Goal: Task Accomplishment & Management: Manage account settings

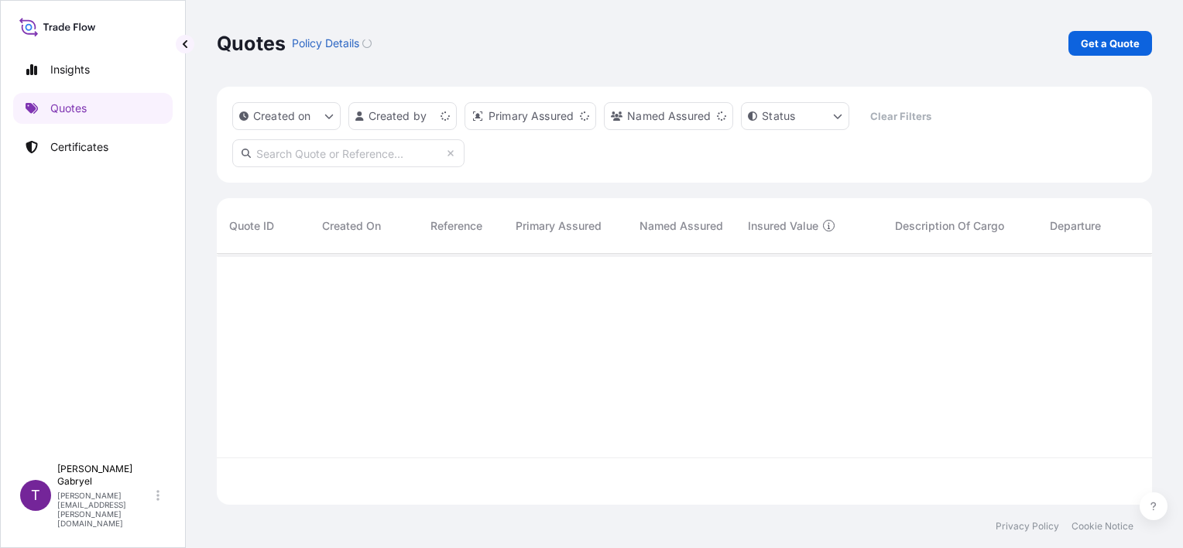
scroll to position [248, 923]
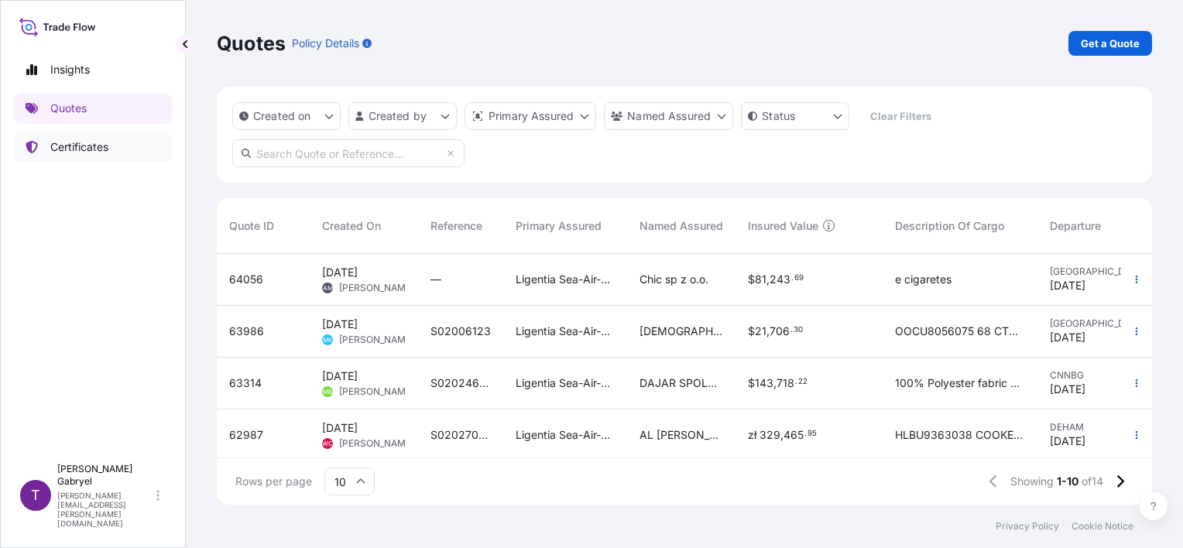
click at [81, 149] on p "Certificates" at bounding box center [79, 146] width 58 height 15
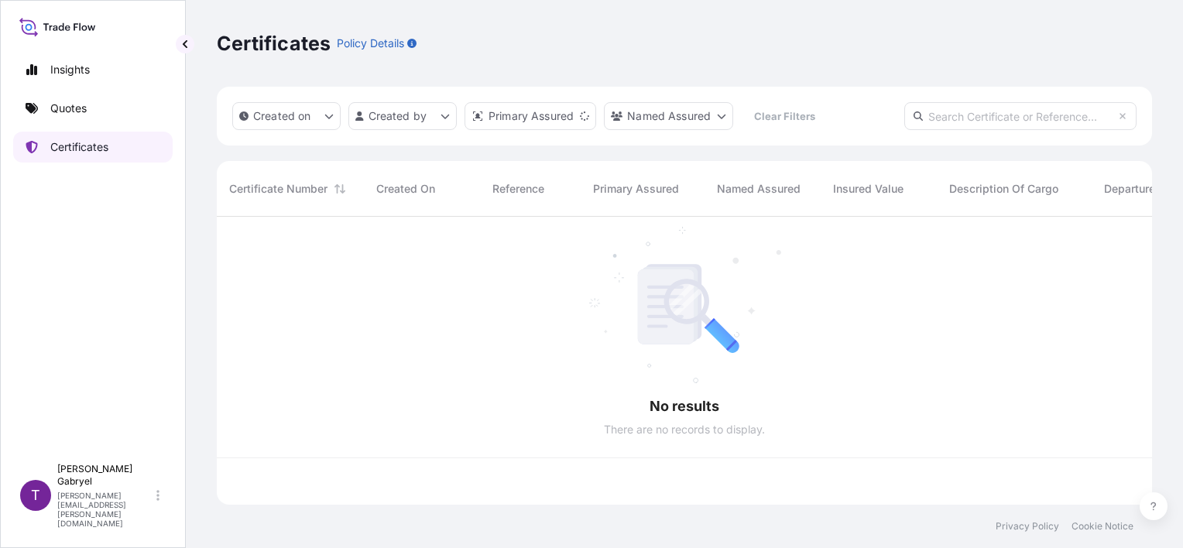
scroll to position [285, 923]
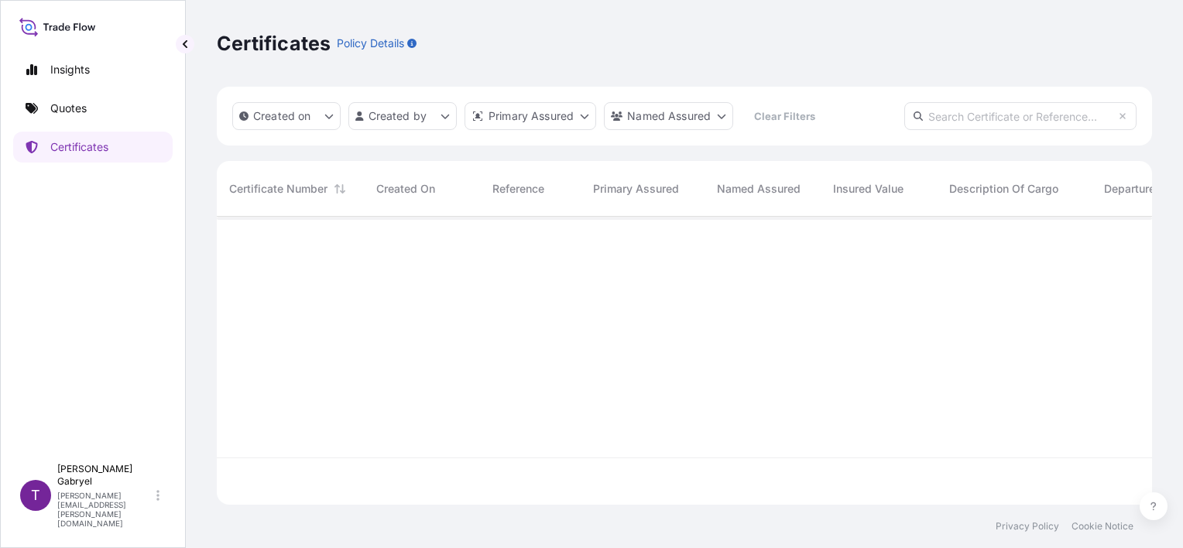
click at [1034, 118] on input "text" at bounding box center [1020, 116] width 232 height 28
paste input "S02030980"
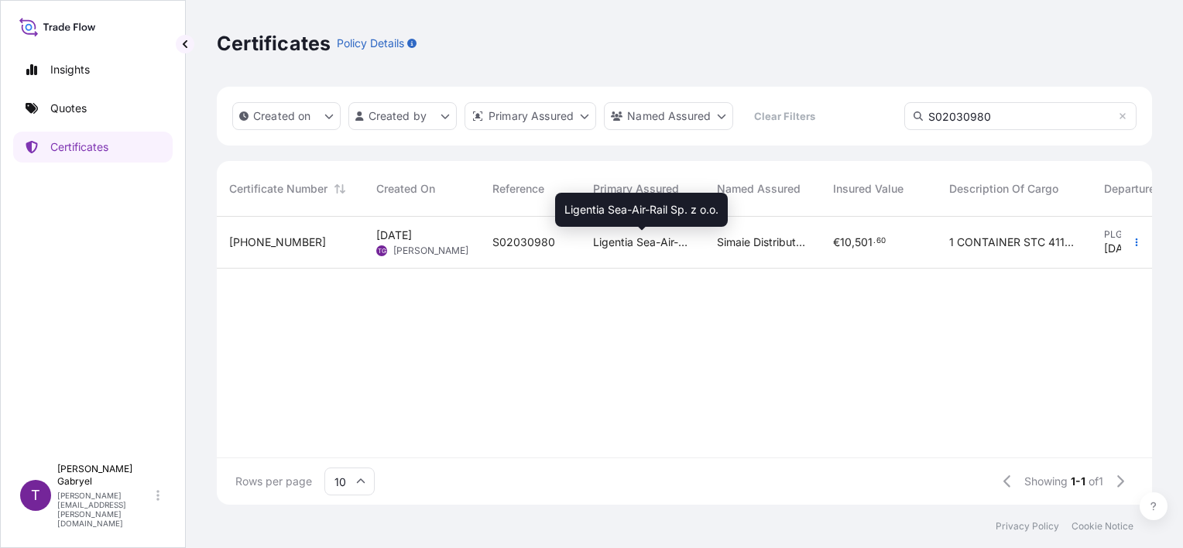
type input "S02030980"
click at [608, 238] on span "Ligentia Sea-Air-Rail Sp. z o.o." at bounding box center [642, 242] width 99 height 15
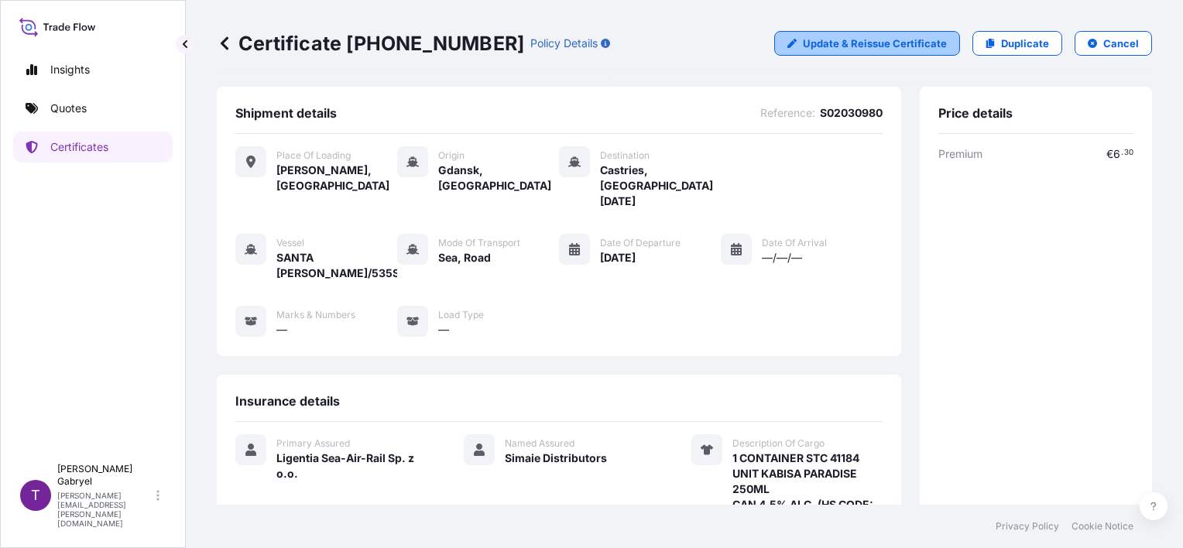
click at [889, 47] on p "Update & Reissue Certificate" at bounding box center [875, 43] width 144 height 15
select select "Road / Inland"
select select "Sea"
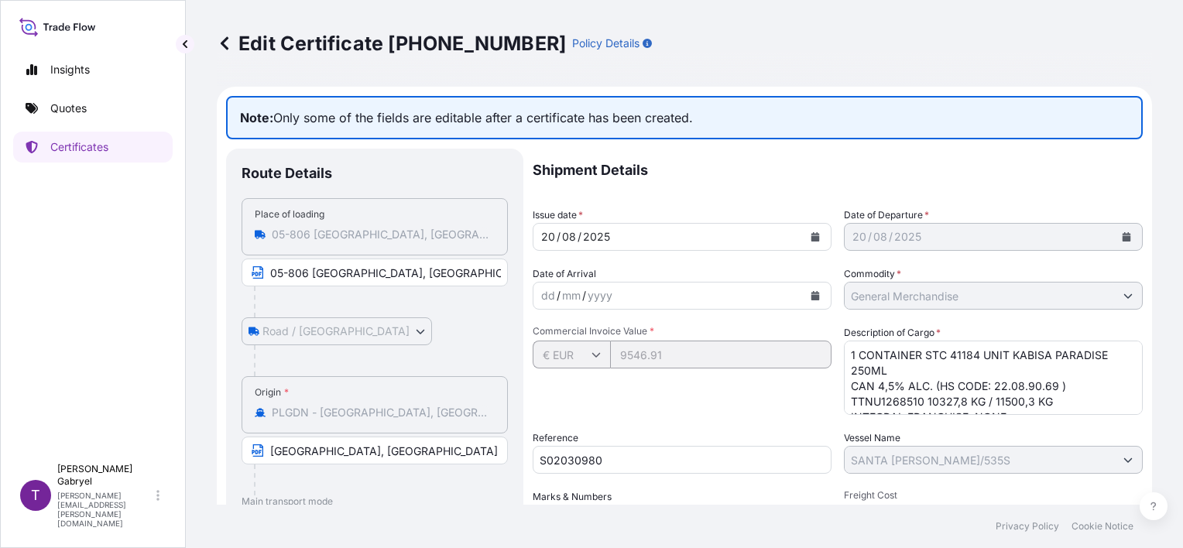
scroll to position [63, 0]
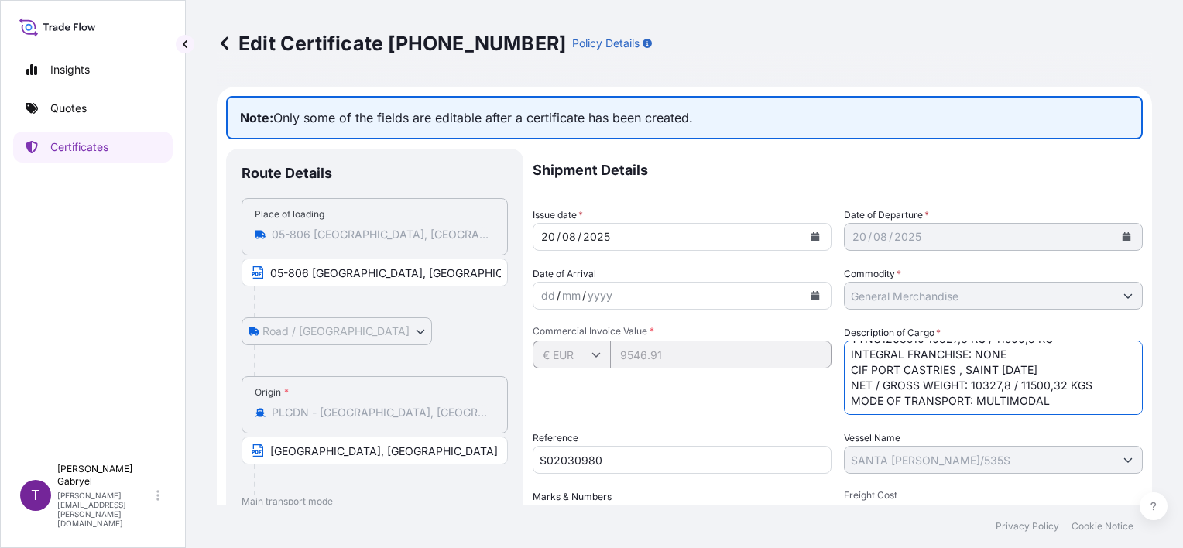
drag, startPoint x: 1091, startPoint y: 384, endPoint x: 966, endPoint y: 387, distance: 124.7
click at [966, 387] on textarea "1 CONTAINER STC 41184 UNIT KABISA PARADISE 250ML CAN 4,5% ALC. (HS CODE: 22.08.…" at bounding box center [993, 378] width 299 height 74
paste textarea "296 KGS / 11497"
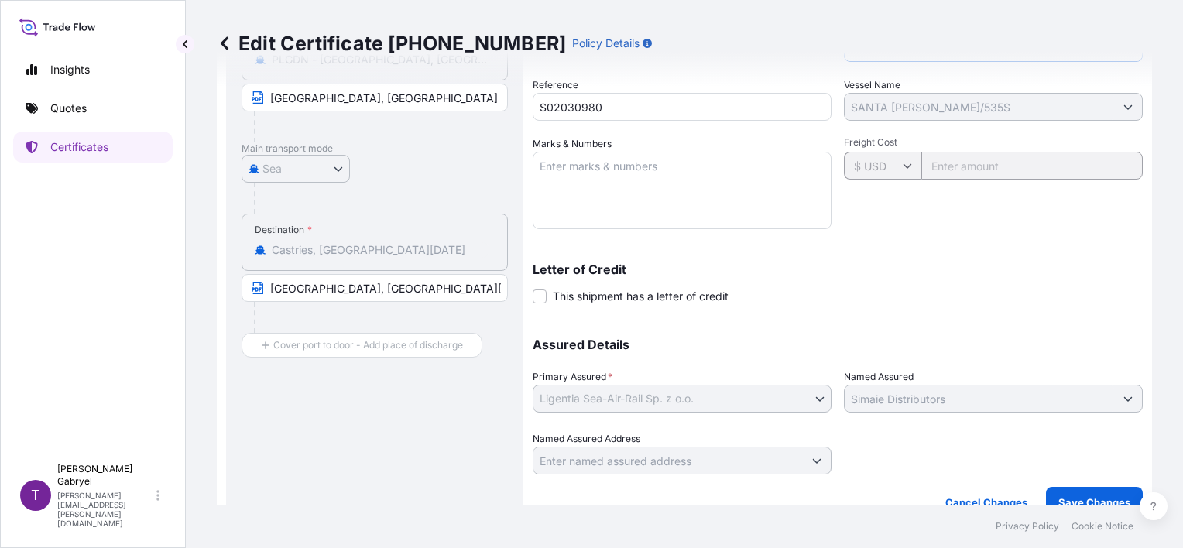
scroll to position [374, 0]
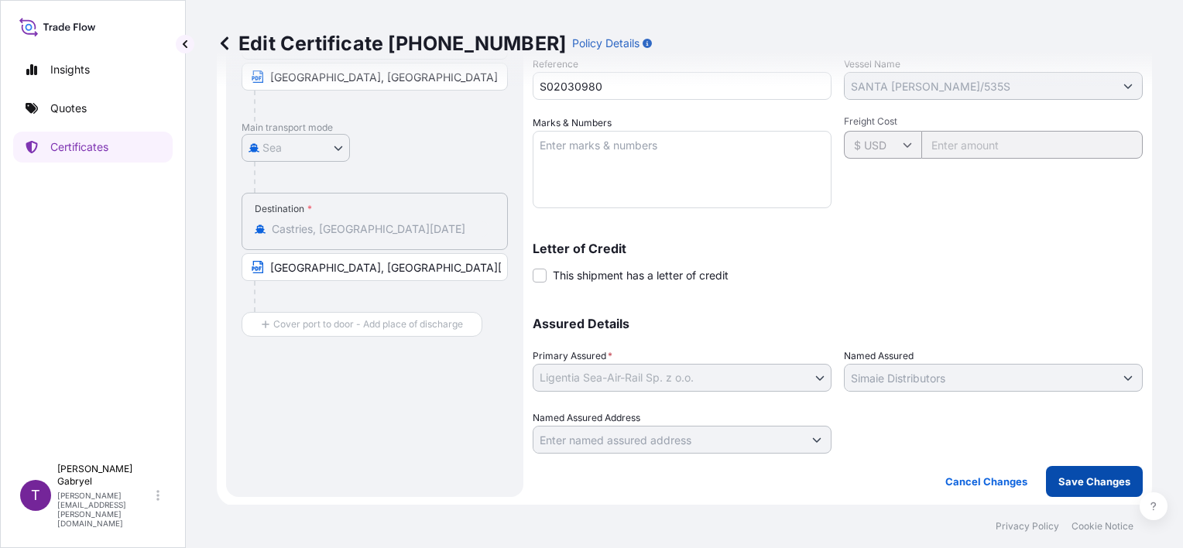
type textarea "1 CONTAINER STC 41184 UNIT KABISA PARADISE 250ML CAN 4,5% ALC. (HS CODE: 22.08.…"
click at [1086, 474] on p "Save Changes" at bounding box center [1094, 481] width 72 height 15
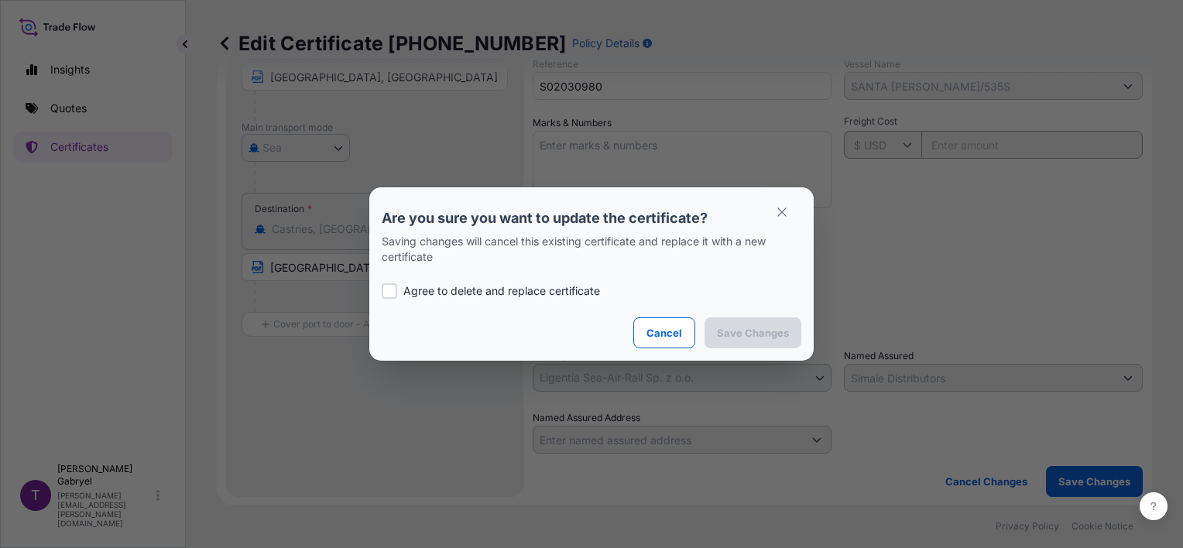
click at [481, 294] on p "Agree to delete and replace certificate" at bounding box center [501, 290] width 197 height 15
checkbox input "true"
click at [749, 337] on p "Save Changes" at bounding box center [753, 332] width 72 height 15
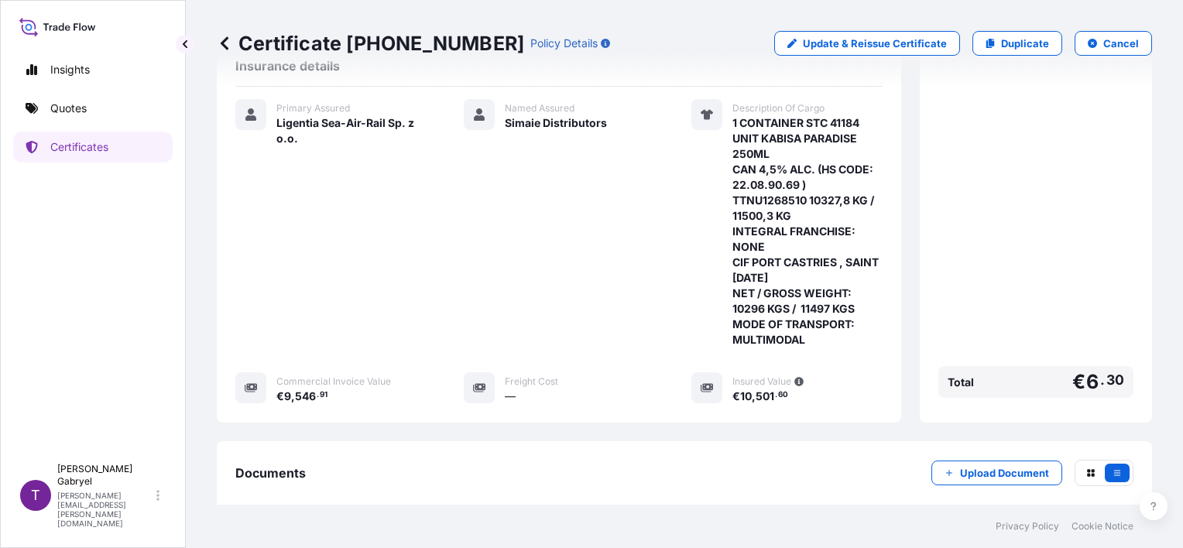
scroll to position [434, 0]
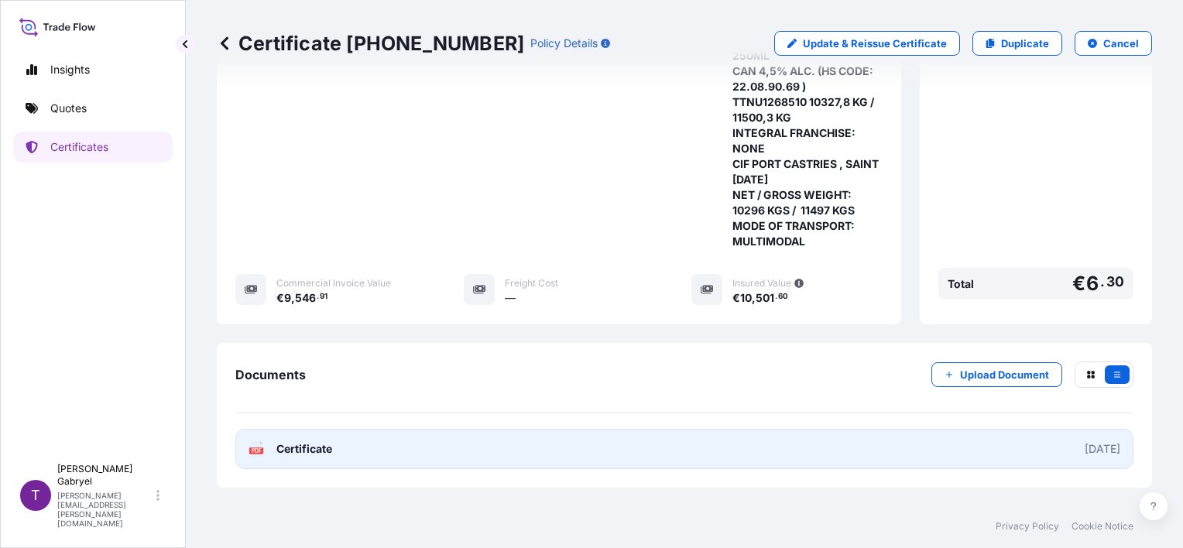
click at [488, 429] on link "PDF Certificate 2025-08-20" at bounding box center [684, 449] width 898 height 40
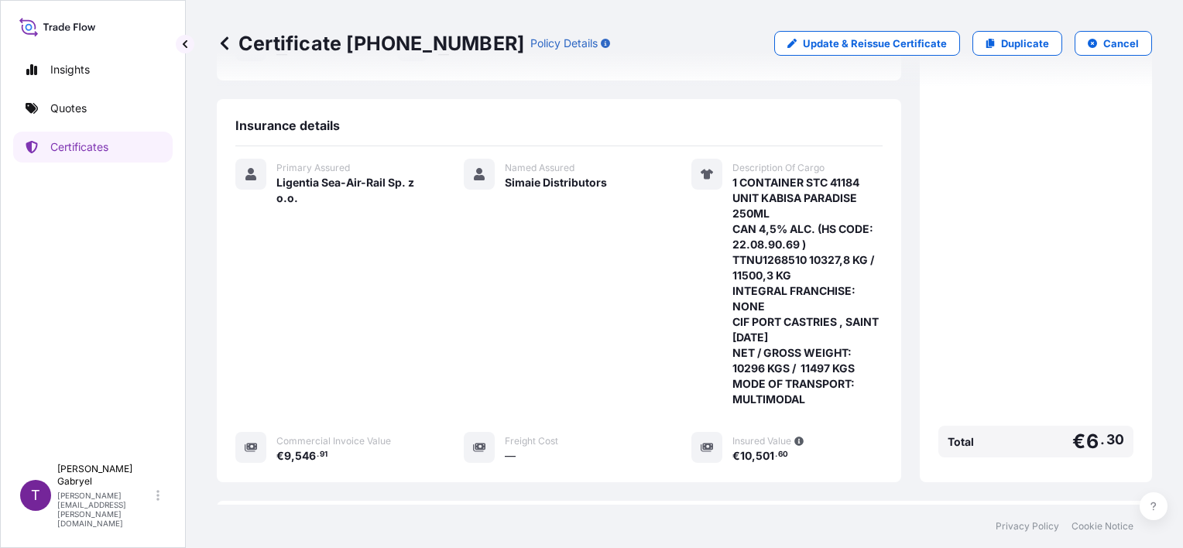
scroll to position [124, 0]
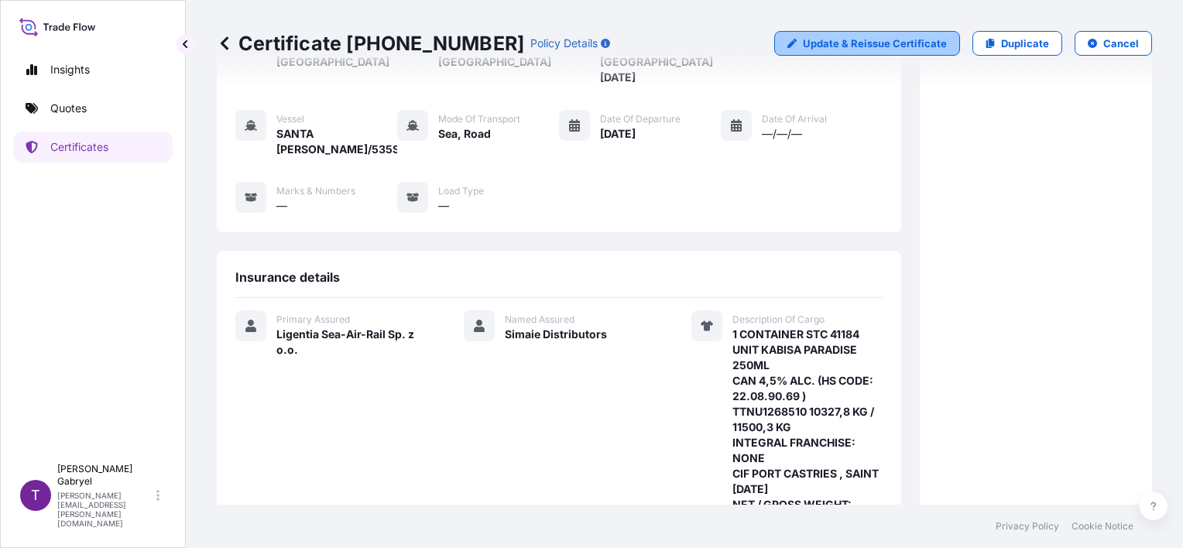
click at [852, 46] on p "Update & Reissue Certificate" at bounding box center [875, 43] width 144 height 15
select select "Road / Inland"
select select "Sea"
select select "31440"
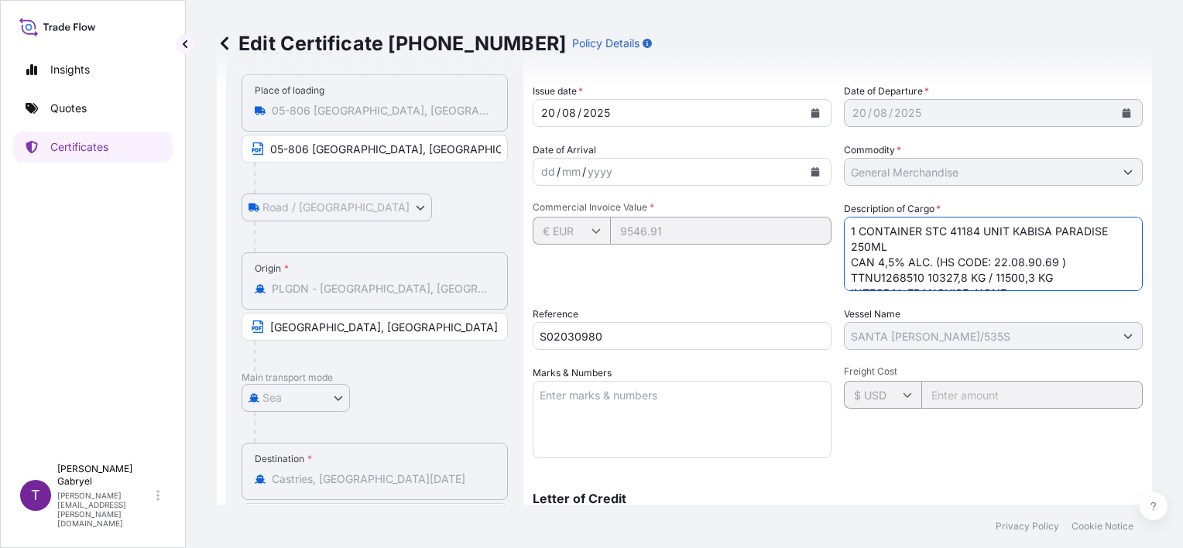
drag, startPoint x: 1041, startPoint y: 271, endPoint x: 919, endPoint y: 275, distance: 122.4
click at [919, 275] on textarea "1 CONTAINER STC 41184 UNIT KABISA PARADISE 250ML CAN 4,5% ALC. (HS CODE: 22.08.…" at bounding box center [993, 254] width 299 height 74
paste textarea "296 KGS / 11497 KGS"
type textarea "1 CONTAINER STC 41184 UNIT KABISA PARADISE 250ML CAN 4,5% ALC. (HS CODE: 22.08.…"
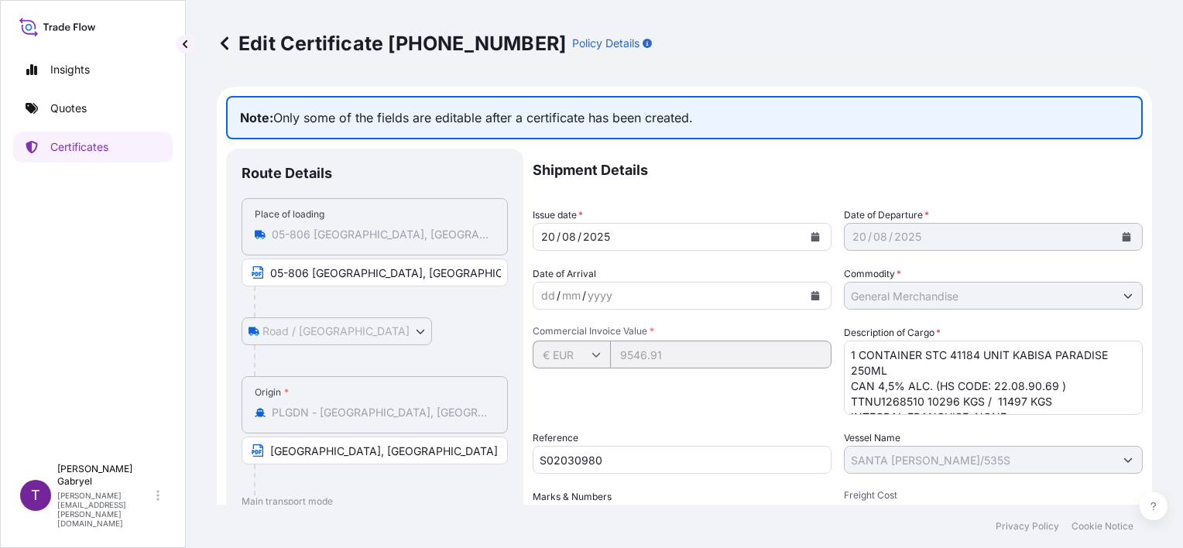
scroll to position [374, 0]
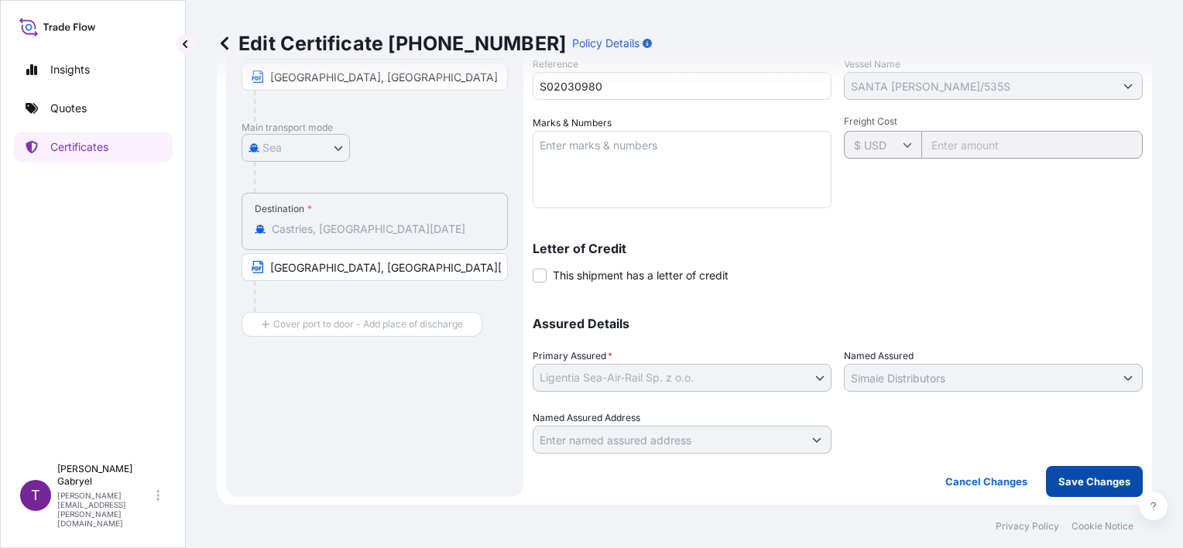
click at [1096, 480] on p "Save Changes" at bounding box center [1094, 481] width 72 height 15
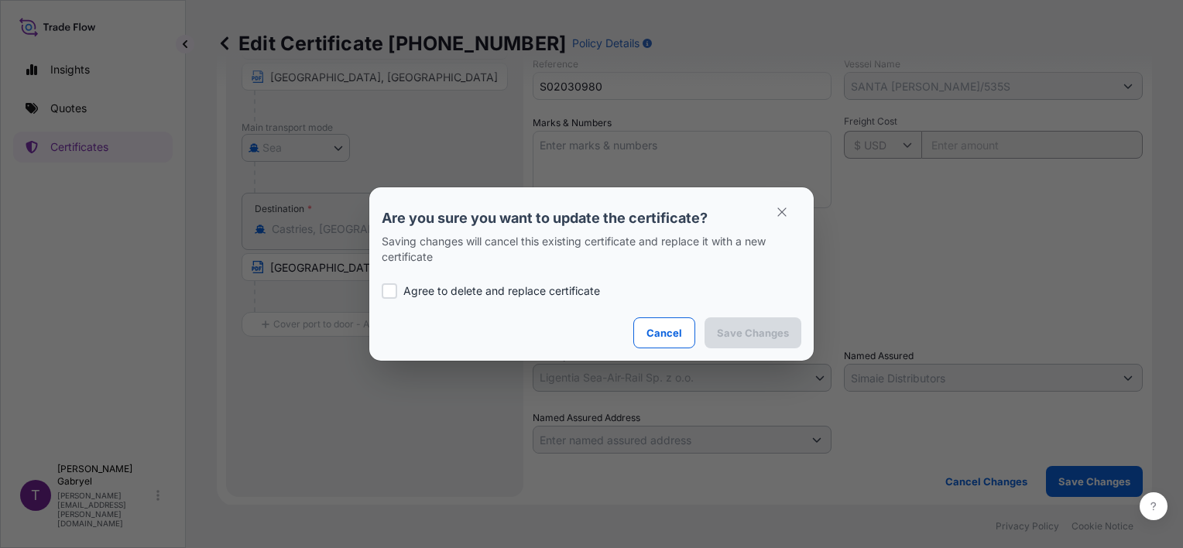
click at [570, 291] on p "Agree to delete and replace certificate" at bounding box center [501, 290] width 197 height 15
checkbox input "true"
click at [767, 334] on p "Save Changes" at bounding box center [753, 332] width 72 height 15
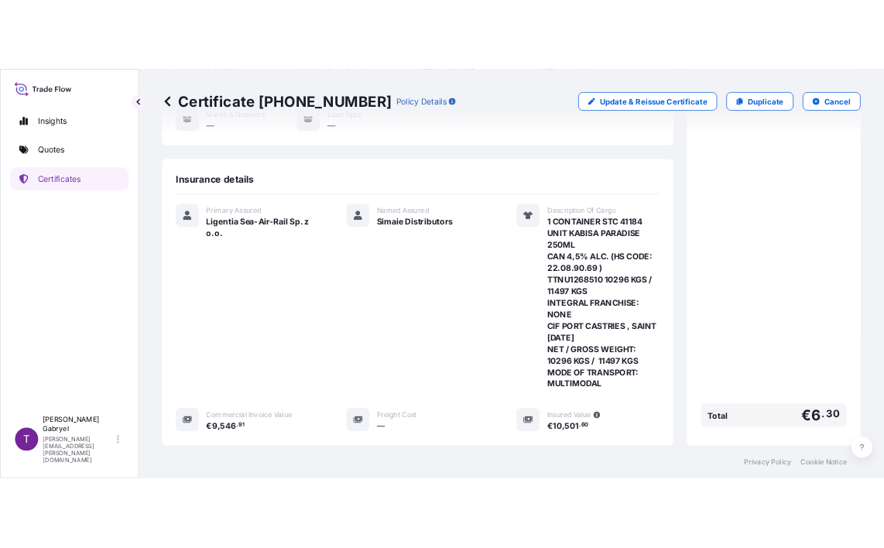
scroll to position [365, 0]
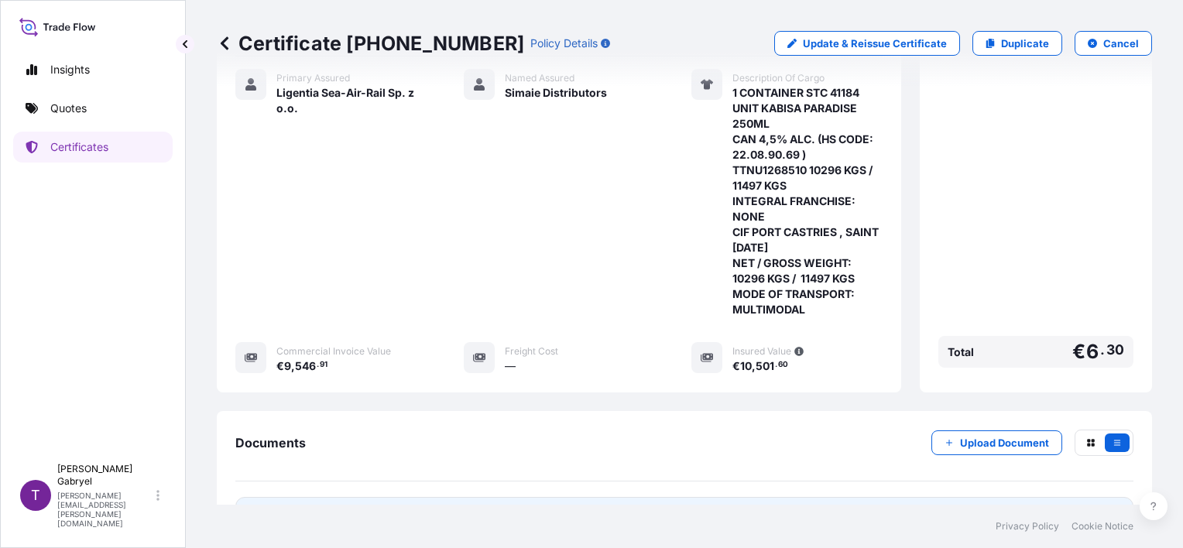
click at [392, 497] on link "PDF Certificate 2025-08-20" at bounding box center [684, 517] width 898 height 40
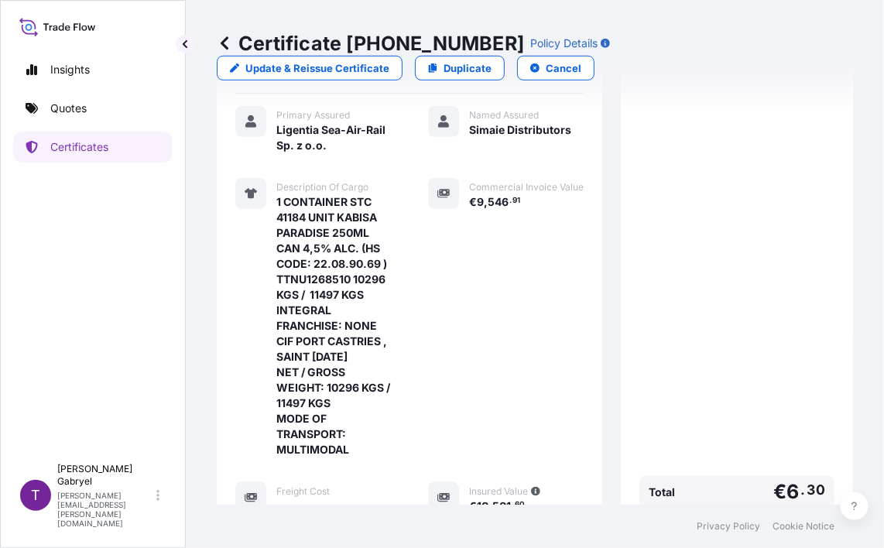
scroll to position [444, 0]
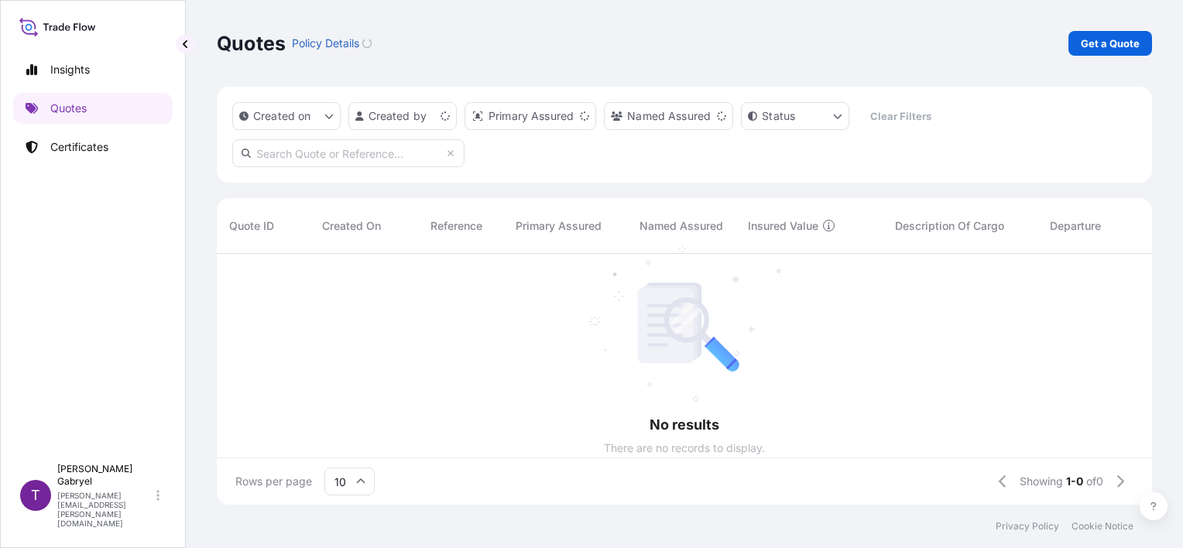
scroll to position [12, 12]
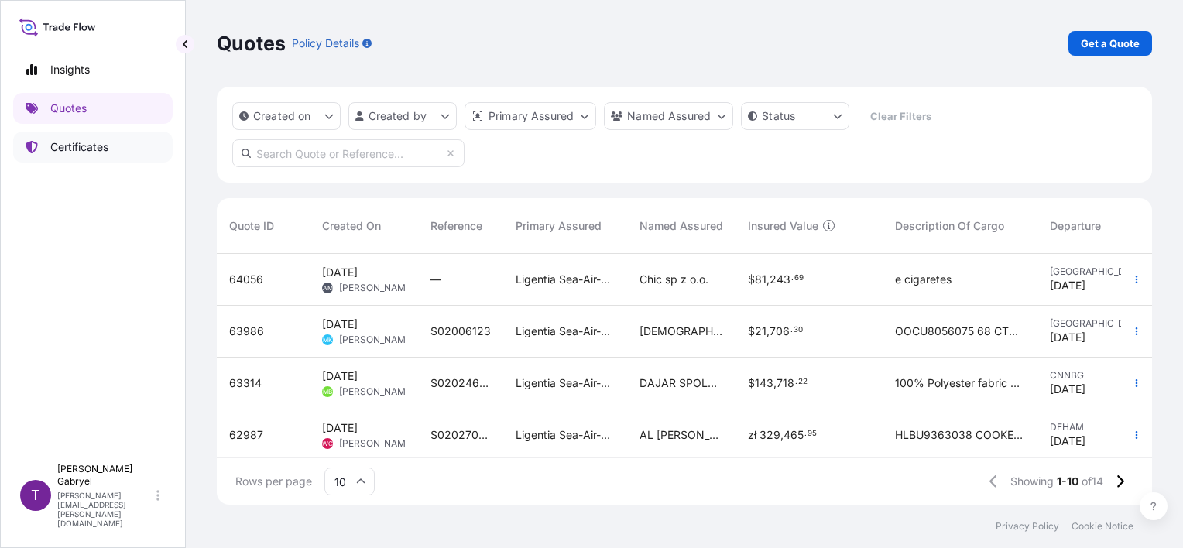
click at [73, 145] on p "Certificates" at bounding box center [79, 146] width 58 height 15
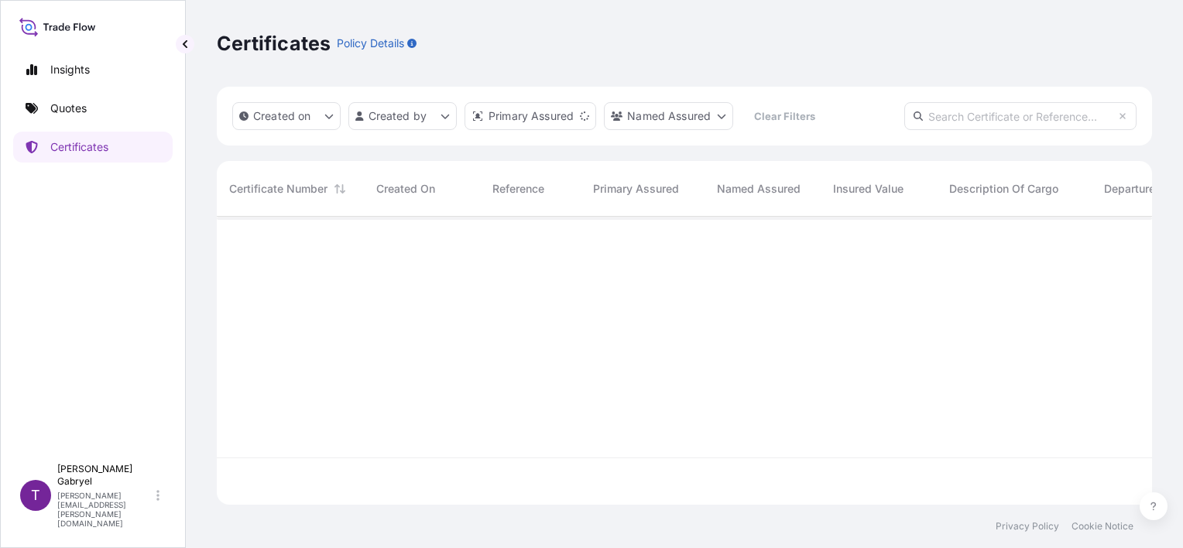
scroll to position [285, 923]
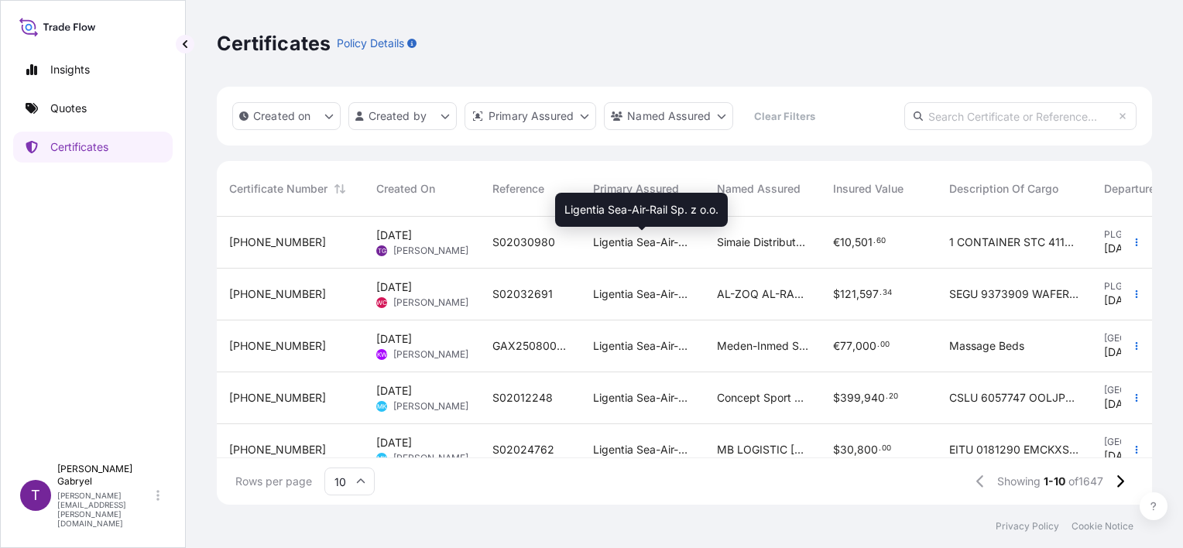
click at [674, 245] on span "Ligentia Sea-Air-Rail Sp. z o.o." at bounding box center [642, 242] width 99 height 15
